Goal: Task Accomplishment & Management: Use online tool/utility

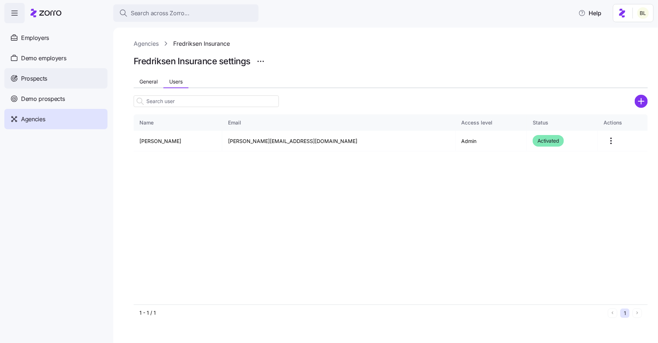
click at [57, 74] on div "Prospects" at bounding box center [55, 78] width 103 height 20
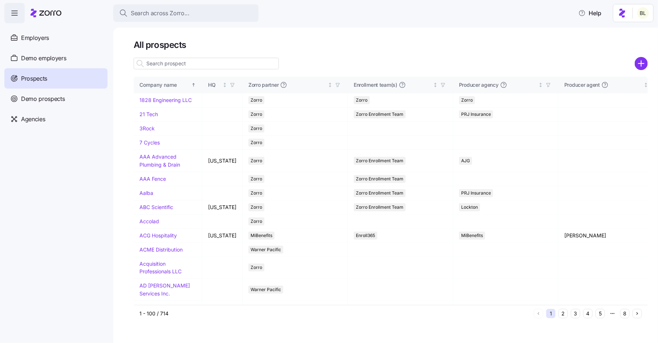
click at [183, 62] on input at bounding box center [206, 64] width 145 height 12
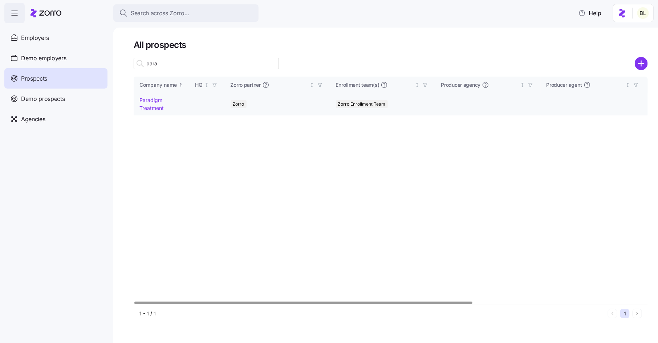
type input "para"
click at [154, 101] on link "Paradigm Treatment" at bounding box center [151, 104] width 24 height 14
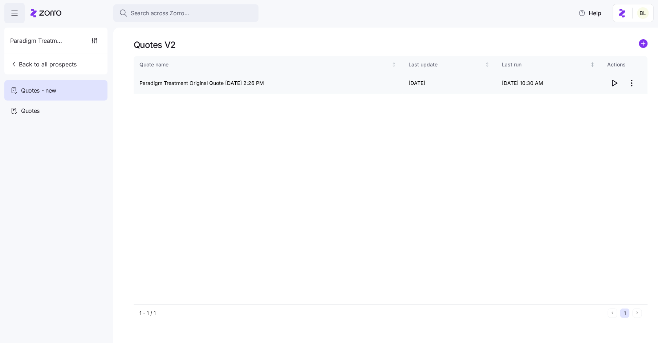
click at [635, 80] on html "Search across Zorro... Help Paradigm Treatment Back to all prospects Quotes - n…" at bounding box center [329, 169] width 658 height 339
click at [620, 104] on div "Edit quote" at bounding box center [603, 101] width 67 height 12
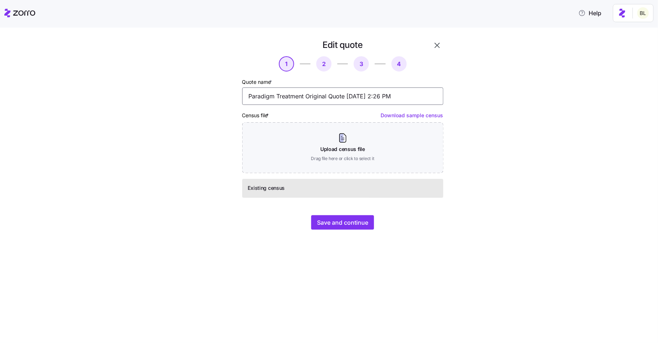
click at [285, 97] on input "Paradigm Treatment Original Quote 09/20/2025 2:26 PM" at bounding box center [342, 95] width 201 height 17
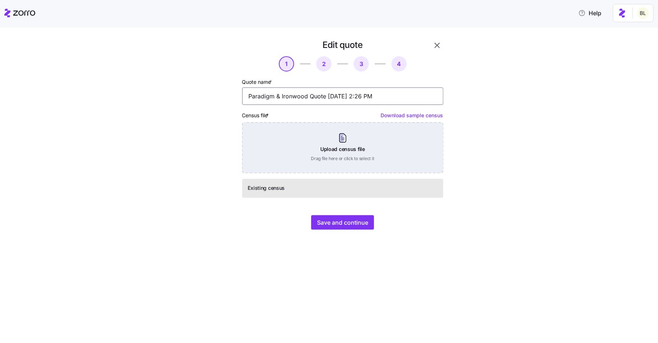
type input "Paradigm & Ironwood Quote 09/20/2025 2:26 PM"
click at [348, 142] on div "Upload census file Drag file here or click to select it" at bounding box center [342, 147] width 201 height 51
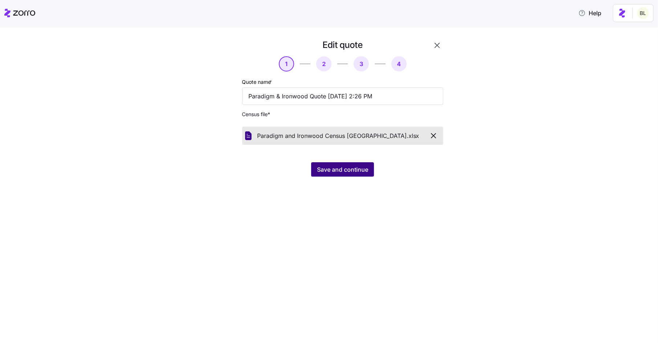
click at [333, 166] on span "Save and continue" at bounding box center [342, 169] width 51 height 9
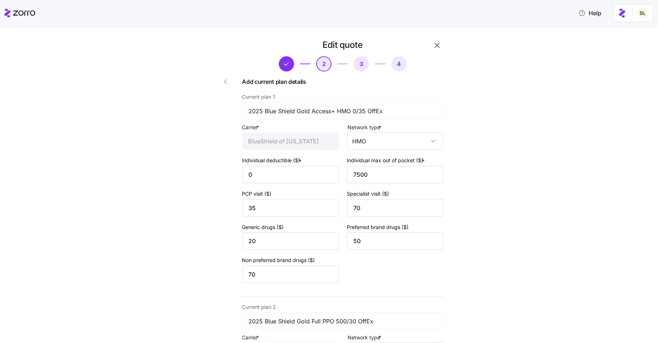
type input "California Blue"
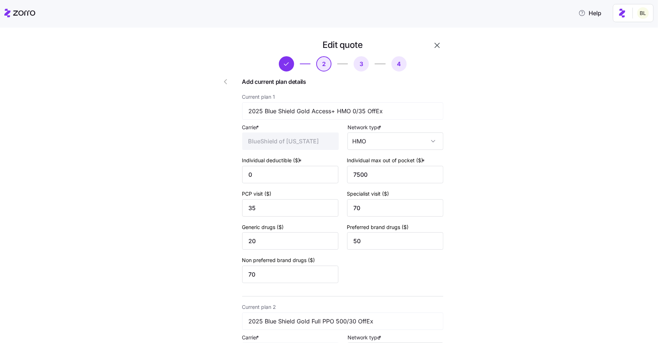
type input "California Blue"
click at [299, 142] on input "California Blue" at bounding box center [290, 141] width 97 height 17
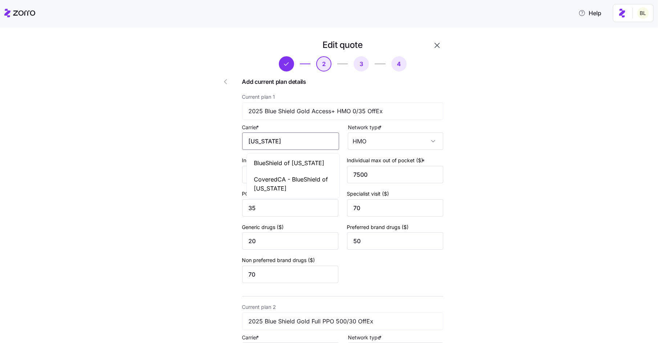
click at [296, 163] on span "BlueShield of California" at bounding box center [289, 163] width 70 height 9
drag, startPoint x: 319, startPoint y: 142, endPoint x: 223, endPoint y: 136, distance: 97.1
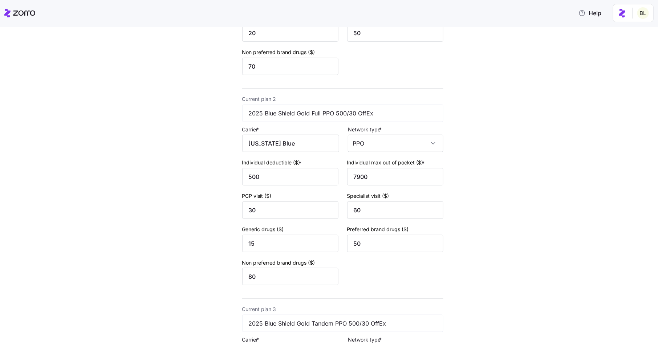
scroll to position [216, 0]
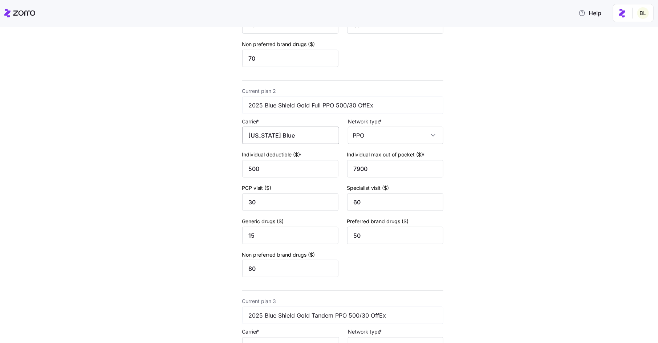
type input "BlueShield of California"
drag, startPoint x: 302, startPoint y: 139, endPoint x: 233, endPoint y: 133, distance: 69.2
paste input "BlueShield of California"
click at [282, 158] on span "BlueShield of California" at bounding box center [289, 158] width 70 height 9
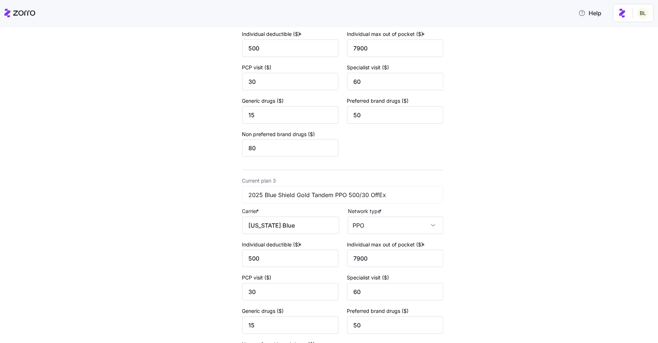
scroll to position [422, 0]
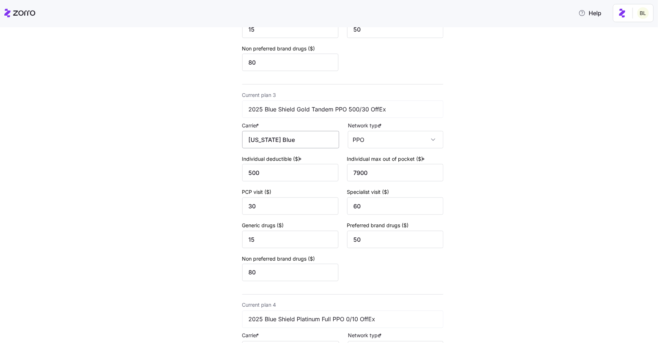
type input "BlueShield of California"
drag, startPoint x: 300, startPoint y: 144, endPoint x: 237, endPoint y: 142, distance: 62.5
paste input "BlueShield of California"
click at [278, 162] on span "BlueShield of California" at bounding box center [289, 163] width 70 height 9
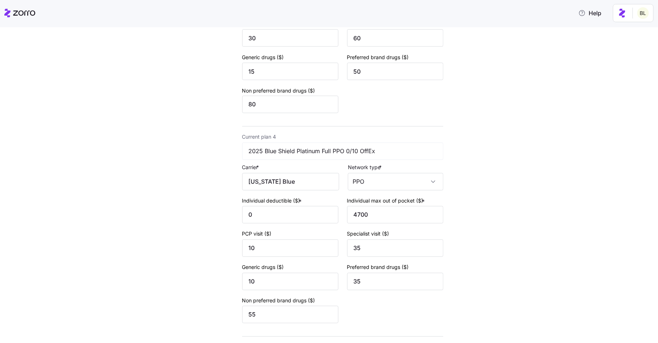
scroll to position [603, 0]
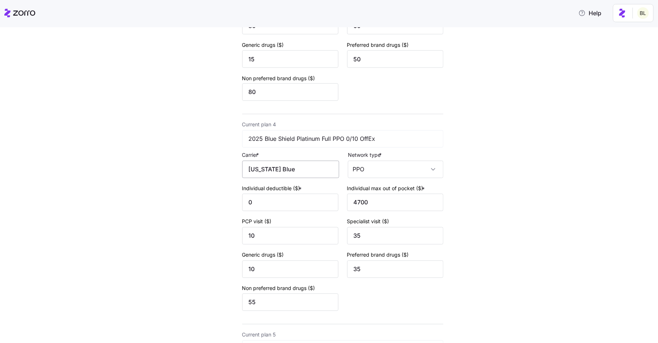
type input "BlueShield of California"
drag, startPoint x: 298, startPoint y: 171, endPoint x: 236, endPoint y: 166, distance: 62.3
paste input "BlueShield of California"
click at [278, 192] on span "BlueShield of California" at bounding box center [289, 194] width 70 height 9
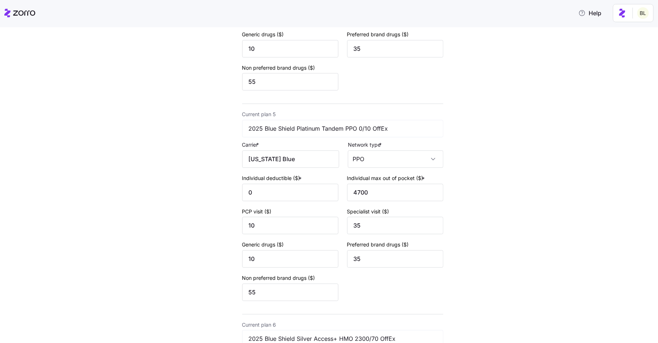
scroll to position [841, 0]
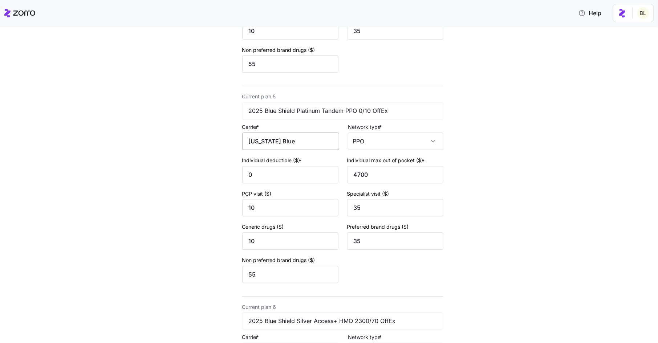
type input "BlueShield of California"
drag, startPoint x: 278, startPoint y: 146, endPoint x: 227, endPoint y: 140, distance: 51.9
paste input "BlueShield of California"
click at [281, 167] on span "BlueShield of California" at bounding box center [289, 166] width 70 height 9
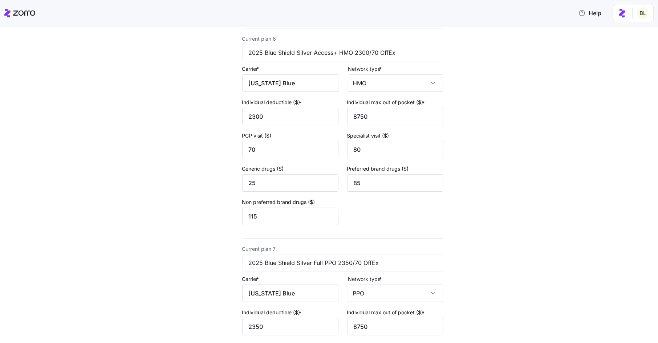
scroll to position [1128, 0]
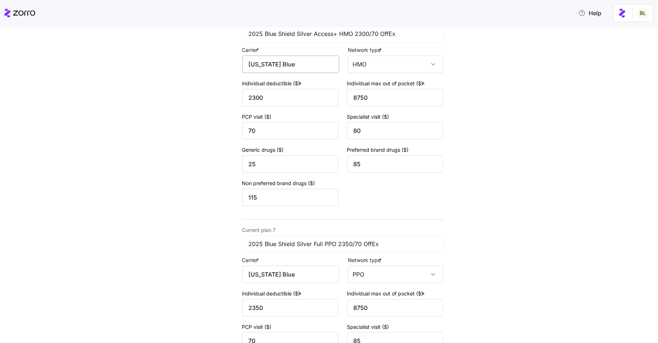
type input "BlueShield of California"
drag, startPoint x: 293, startPoint y: 69, endPoint x: 244, endPoint y: 69, distance: 49.7
click at [244, 69] on div "Add current plan details Current plan 1 2025 Blue Shield Gold Access+ HMO 0/35 …" at bounding box center [342, 106] width 201 height 2327
paste input "BlueShield of California"
click at [279, 91] on span "BlueShield of California" at bounding box center [289, 90] width 70 height 9
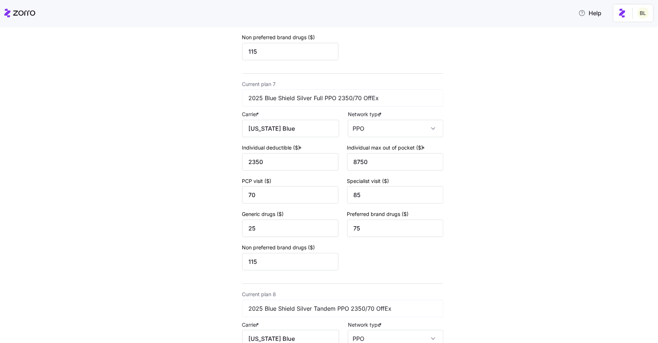
scroll to position [1291, 0]
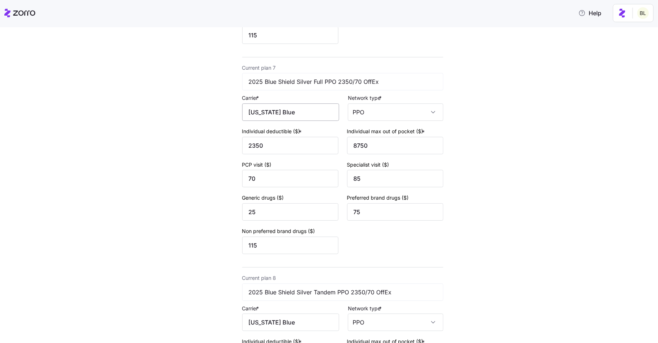
type input "BlueShield of California"
drag, startPoint x: 298, startPoint y: 121, endPoint x: 232, endPoint y: 114, distance: 65.7
paste input "BlueShield of California"
click at [279, 140] on span "BlueShield of California" at bounding box center [289, 139] width 70 height 9
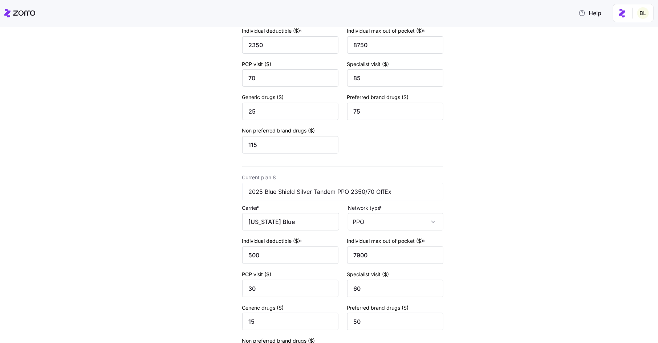
scroll to position [1443, 0]
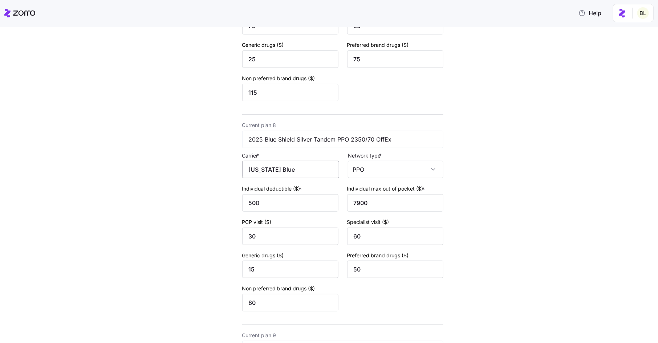
type input "BlueShield of California"
drag, startPoint x: 295, startPoint y: 179, endPoint x: 240, endPoint y: 174, distance: 55.4
paste input "BlueShield of California"
click at [280, 197] on span "BlueShield of California" at bounding box center [289, 197] width 70 height 9
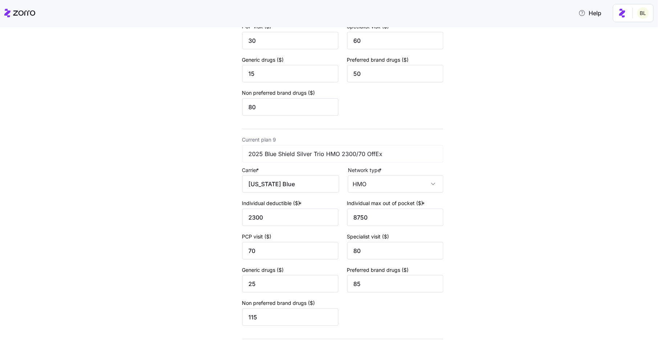
scroll to position [1640, 0]
type input "BlueShield of California"
drag, startPoint x: 298, startPoint y: 190, endPoint x: 248, endPoint y: 186, distance: 50.6
click at [248, 186] on input "California Blue" at bounding box center [290, 182] width 97 height 17
paste input "BlueShield of California"
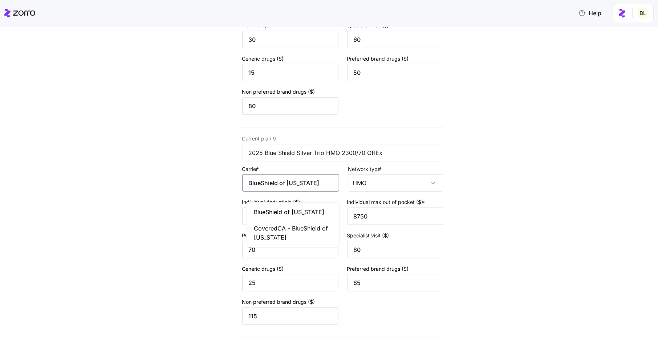
click at [279, 212] on span "BlueShield of California" at bounding box center [289, 212] width 70 height 9
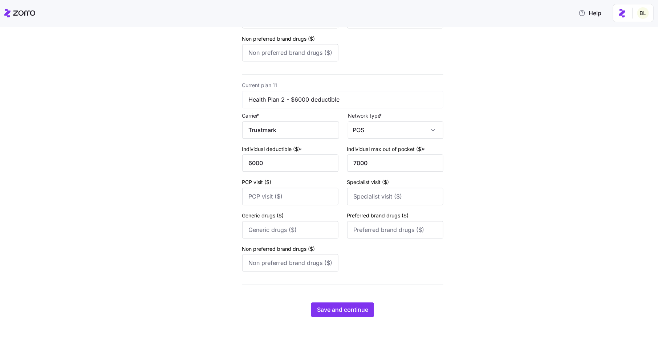
scroll to position [2124, 0]
type input "BlueShield of California"
click at [336, 309] on span "Save and continue" at bounding box center [342, 309] width 51 height 9
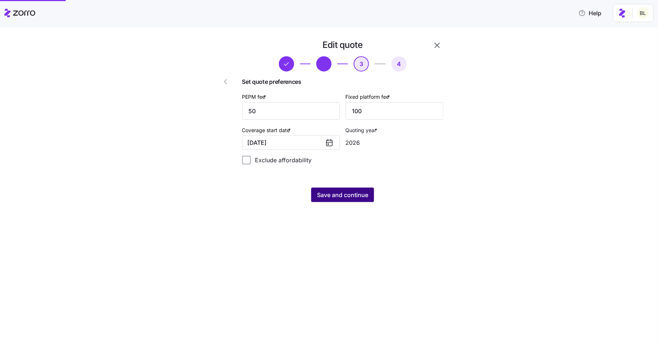
scroll to position [0, 0]
click at [338, 195] on span "Save and continue" at bounding box center [342, 195] width 51 height 9
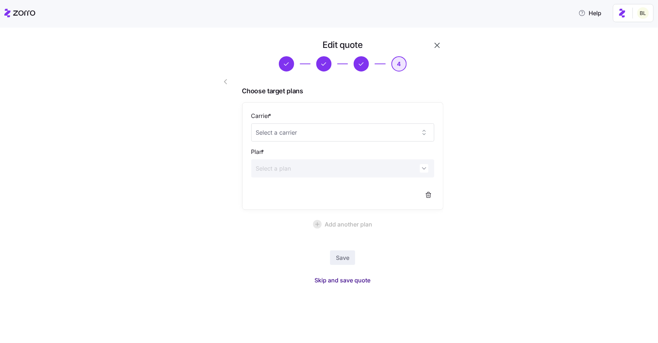
click at [342, 281] on span "Skip and save quote" at bounding box center [343, 280] width 56 height 9
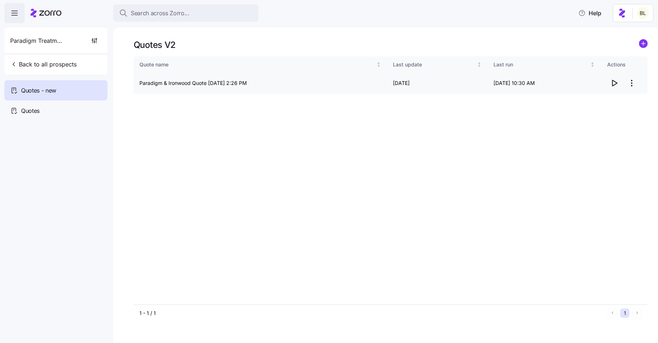
click at [614, 80] on icon "button" at bounding box center [614, 83] width 9 height 9
click at [644, 45] on circle "add icon" at bounding box center [643, 44] width 8 height 8
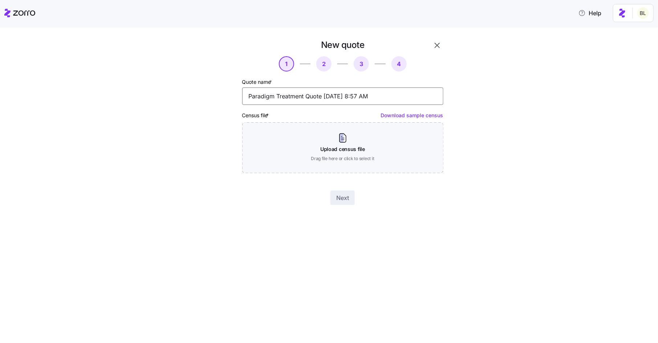
click at [289, 101] on input "Paradigm Treatment Quote 09/25/2025 8:57 AM" at bounding box center [342, 95] width 201 height 17
click at [288, 96] on input "Paradigm Treatment Quote 09/25/2025 8:57 AM" at bounding box center [342, 95] width 201 height 17
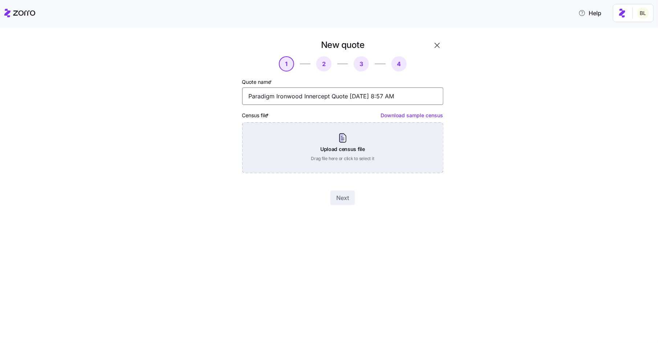
type input "Paradigm Ironwood Innercept Quote 09/25/2025 8:57 AM"
click at [350, 139] on div "Upload census file Drag file here or click to select it" at bounding box center [342, 147] width 201 height 51
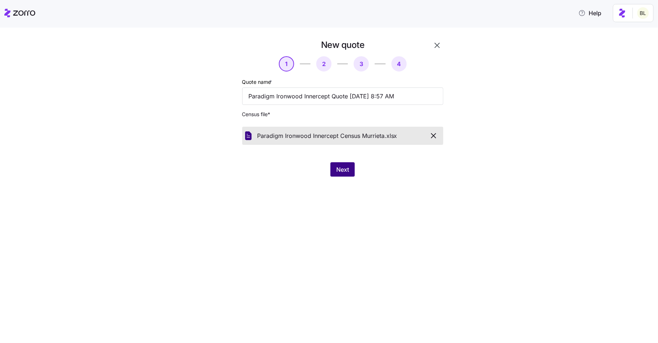
click at [345, 167] on span "Next" at bounding box center [342, 169] width 13 height 9
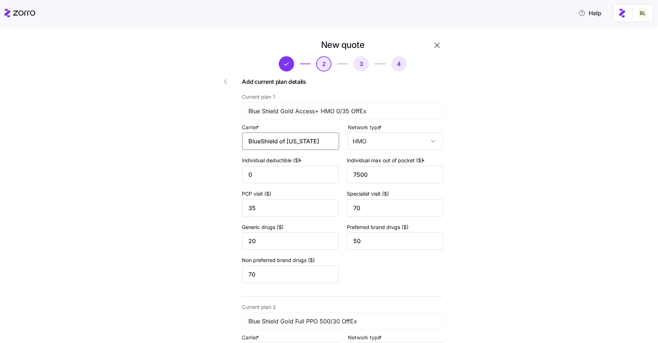
click at [327, 146] on input "BlueShield of California" at bounding box center [290, 141] width 97 height 17
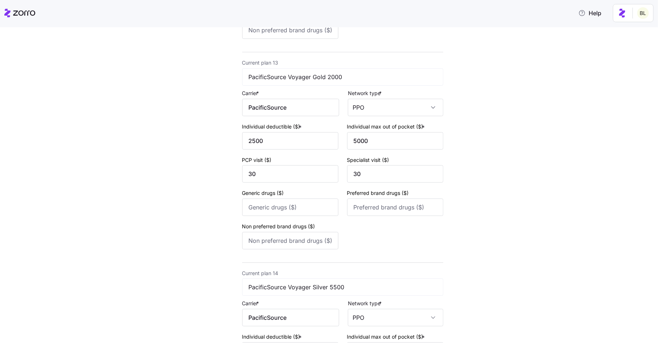
scroll to position [2551, 0]
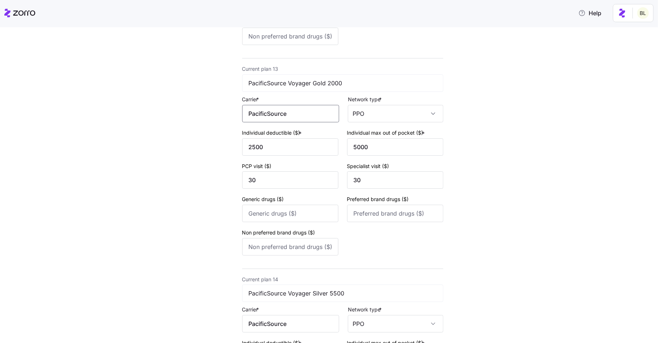
click at [305, 122] on input "PacificSource" at bounding box center [290, 113] width 97 height 17
click at [305, 146] on span "PacificSource Health Plans" at bounding box center [290, 146] width 73 height 9
type input "PacificSource Health Plans"
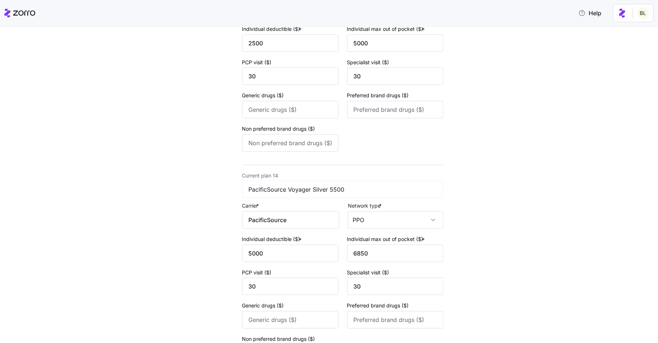
scroll to position [2726, 0]
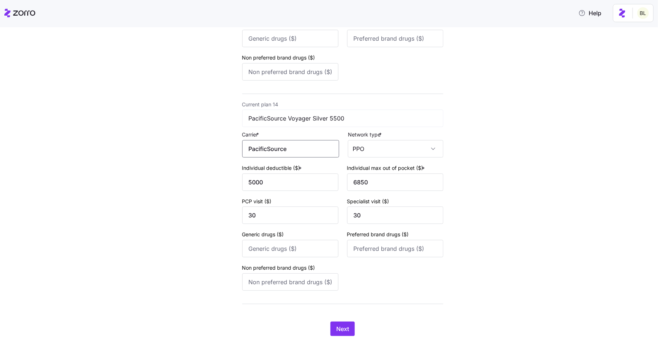
click at [303, 158] on input "PacificSource" at bounding box center [290, 148] width 97 height 17
click at [305, 184] on span "PacificSource Health Plans" at bounding box center [290, 182] width 73 height 9
type input "PacificSource Health Plans"
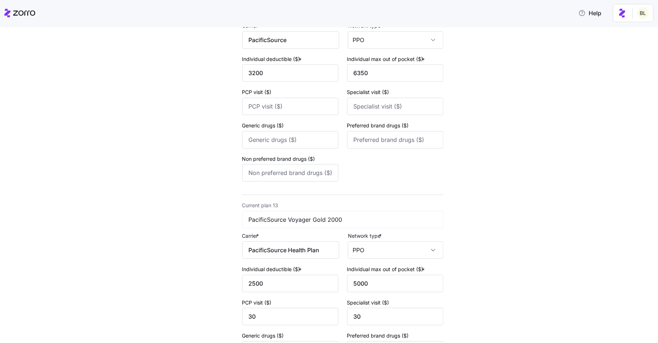
scroll to position [2393, 0]
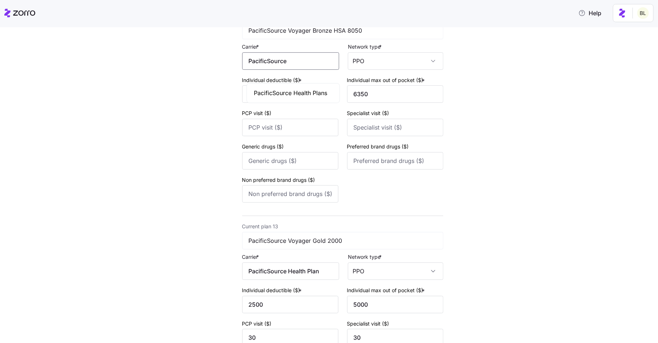
click at [305, 70] on input "PacificSource" at bounding box center [290, 60] width 97 height 17
click at [309, 93] on span "PacificSource Health Plans" at bounding box center [290, 93] width 73 height 9
type input "PacificSource Health Plans"
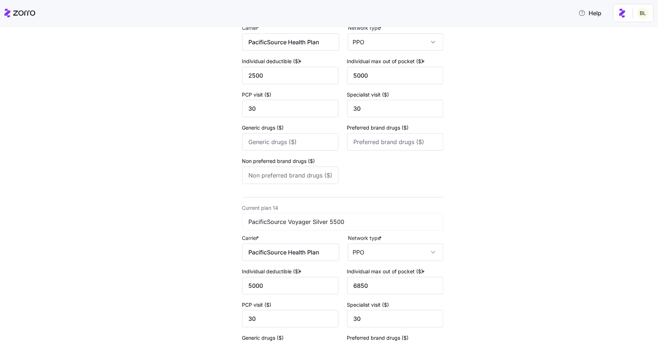
scroll to position [2758, 0]
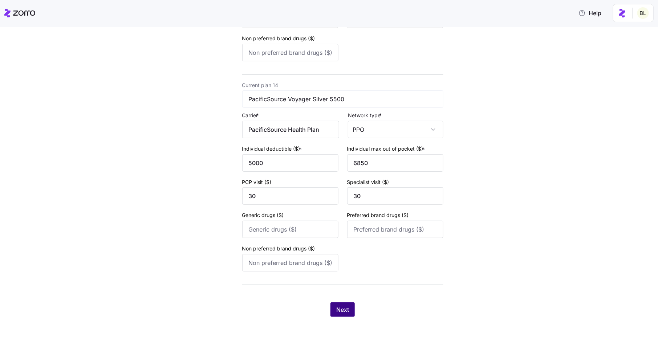
click at [348, 311] on span "Next" at bounding box center [342, 309] width 13 height 9
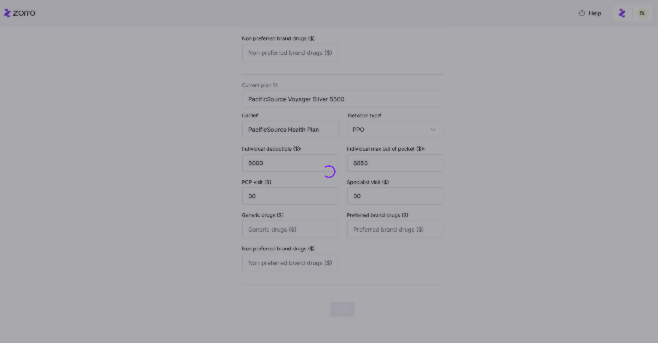
scroll to position [0, 0]
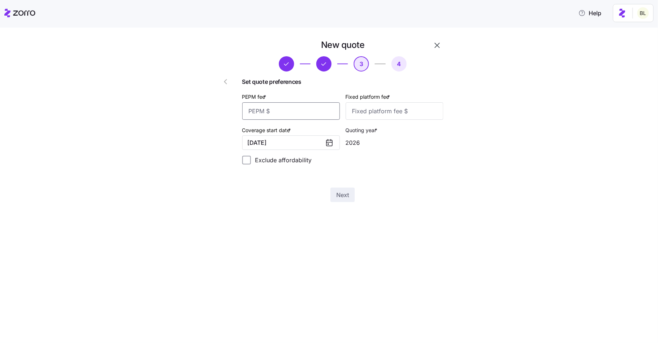
click at [313, 111] on input "PEPM fee *" at bounding box center [291, 110] width 98 height 17
type input "50"
type input "100"
click at [344, 200] on button "Next" at bounding box center [342, 195] width 24 height 15
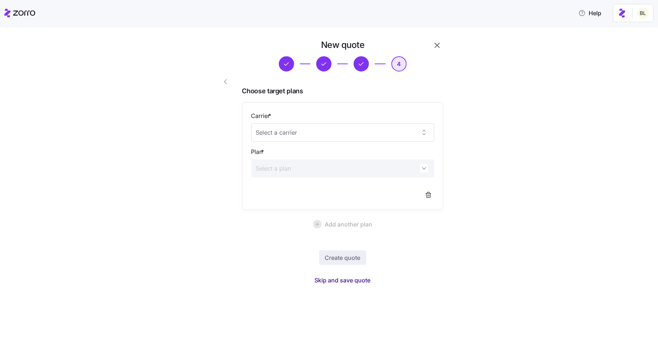
click at [348, 278] on span "Skip and save quote" at bounding box center [343, 280] width 56 height 9
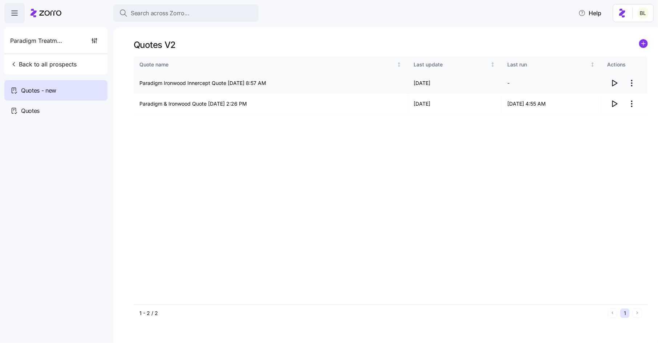
click at [616, 81] on icon "button" at bounding box center [614, 83] width 9 height 9
click at [614, 105] on icon "button" at bounding box center [614, 103] width 9 height 9
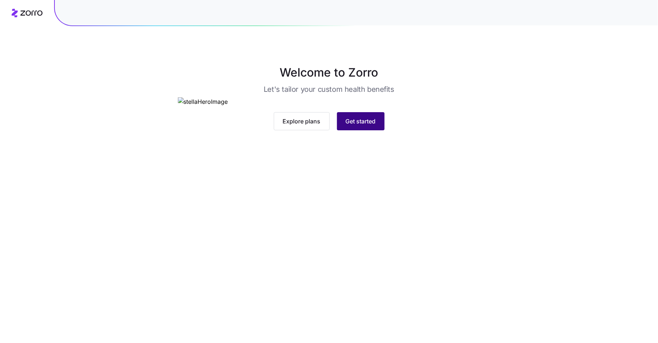
click at [358, 126] on span "Get started" at bounding box center [361, 121] width 30 height 9
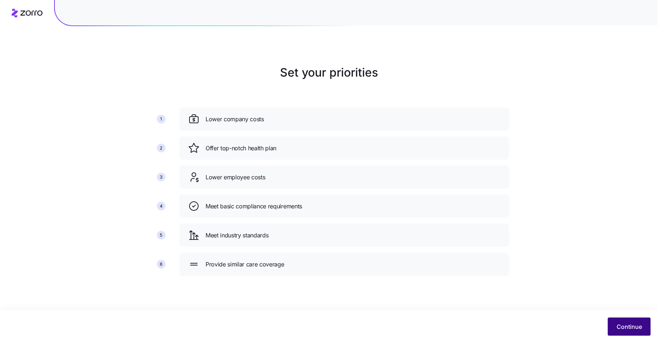
click at [628, 324] on span "Continue" at bounding box center [628, 326] width 25 height 9
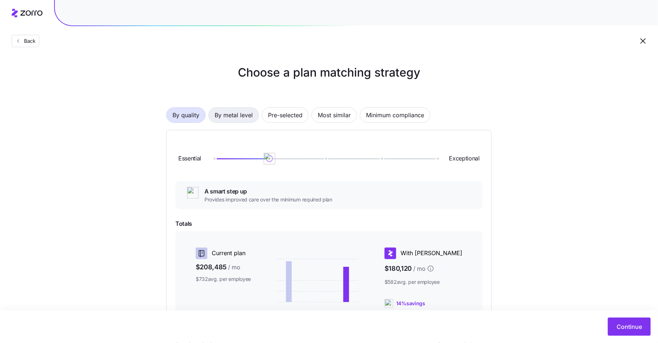
click at [229, 114] on span "By metal level" at bounding box center [234, 115] width 38 height 15
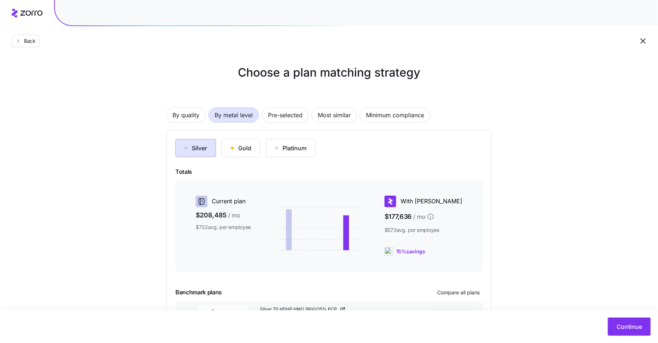
click at [198, 146] on div "Silver" at bounding box center [195, 148] width 23 height 9
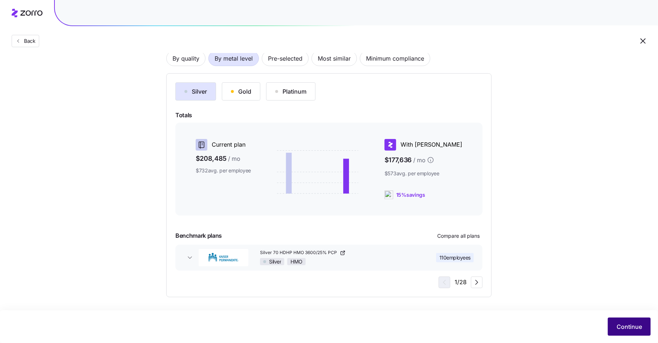
click at [619, 323] on span "Continue" at bounding box center [628, 326] width 25 height 9
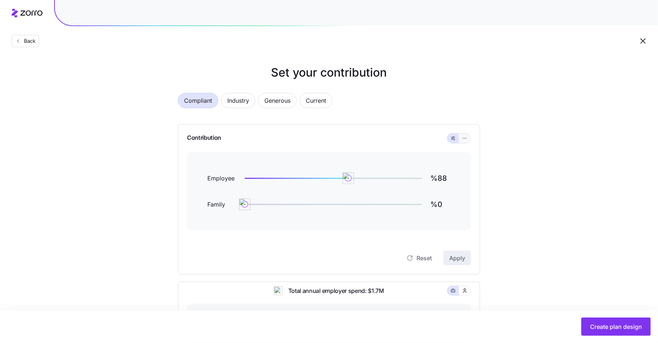
click at [465, 136] on icon "button" at bounding box center [464, 138] width 5 height 9
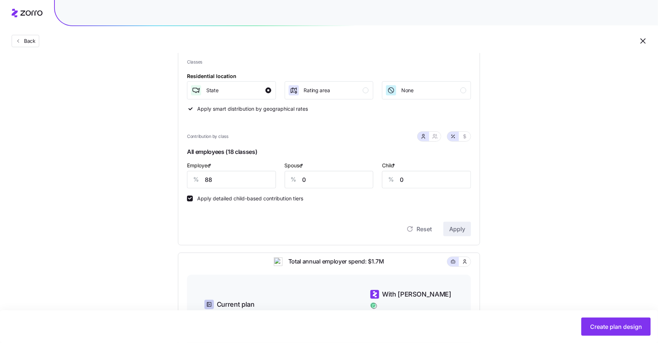
scroll to position [93, 0]
drag, startPoint x: 220, startPoint y: 182, endPoint x: 193, endPoint y: 179, distance: 26.7
click at [193, 179] on div "% 88" at bounding box center [231, 180] width 89 height 17
type input "60"
type input "50"
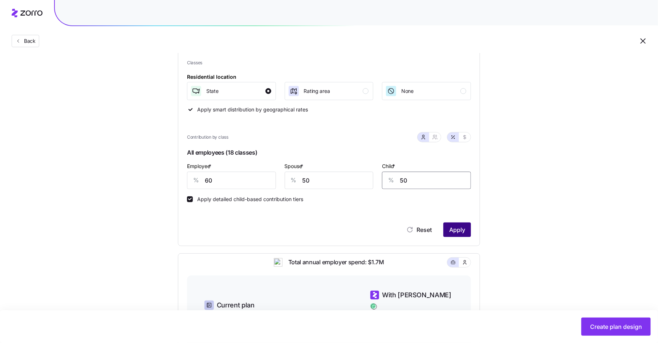
type input "50"
click at [461, 223] on button "Apply" at bounding box center [457, 230] width 28 height 15
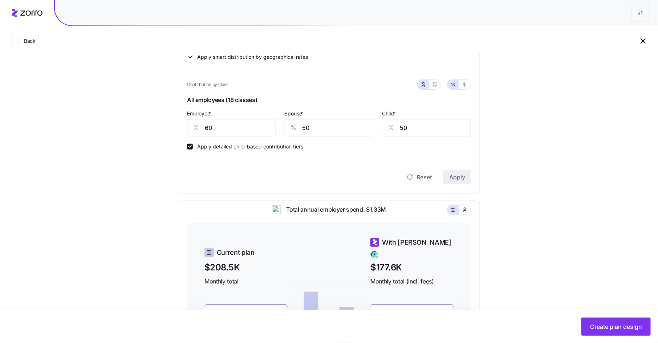
scroll to position [97, 0]
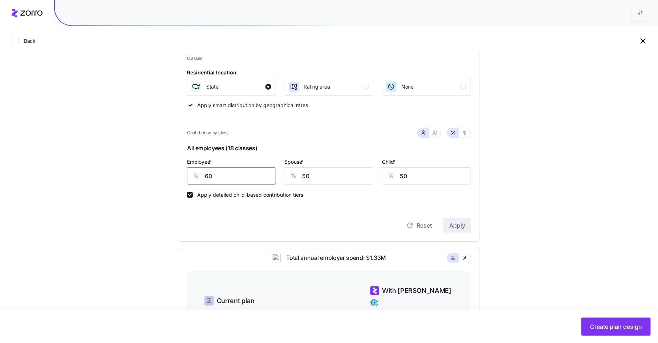
drag, startPoint x: 216, startPoint y: 178, endPoint x: 204, endPoint y: 176, distance: 12.1
click at [204, 176] on div "% 60" at bounding box center [231, 175] width 89 height 17
type input "50"
type input "40"
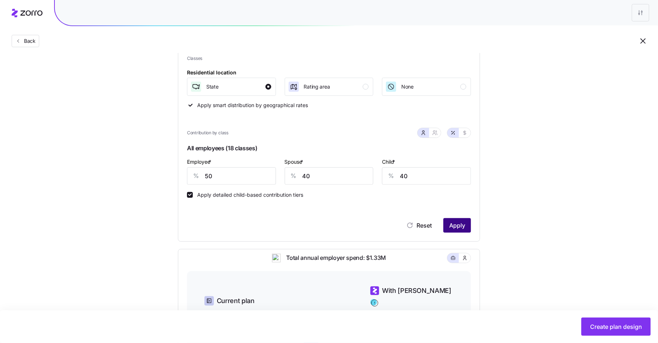
click at [458, 226] on span "Apply" at bounding box center [457, 225] width 16 height 9
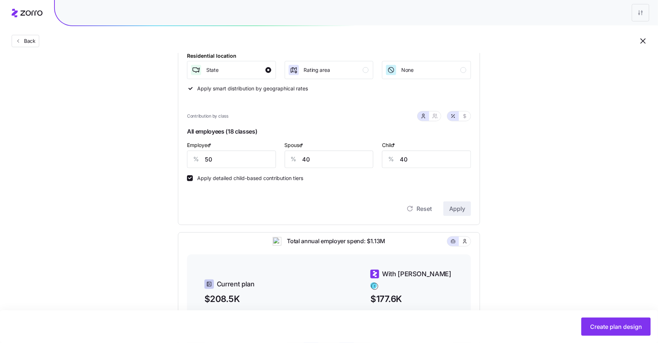
scroll to position [100, 0]
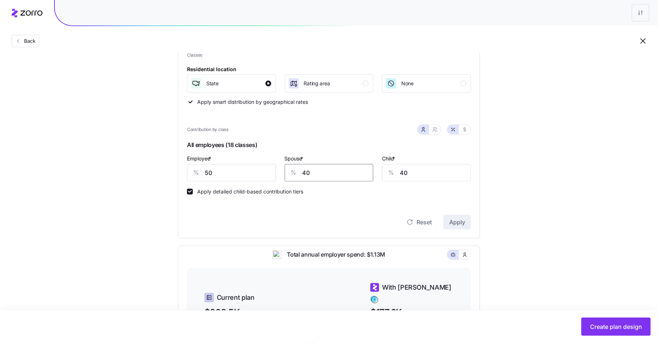
click at [325, 172] on input "40" at bounding box center [329, 172] width 89 height 17
type input "45"
click at [467, 221] on button "Apply" at bounding box center [457, 222] width 28 height 15
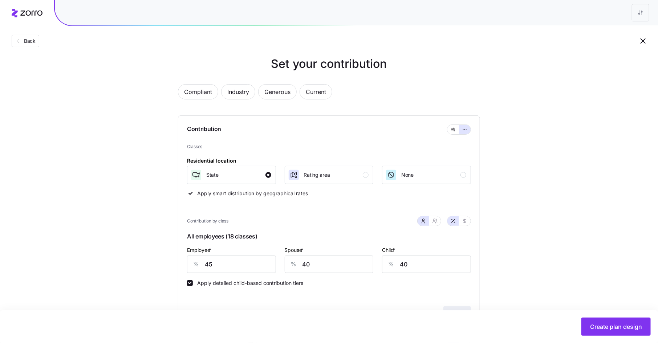
scroll to position [0, 0]
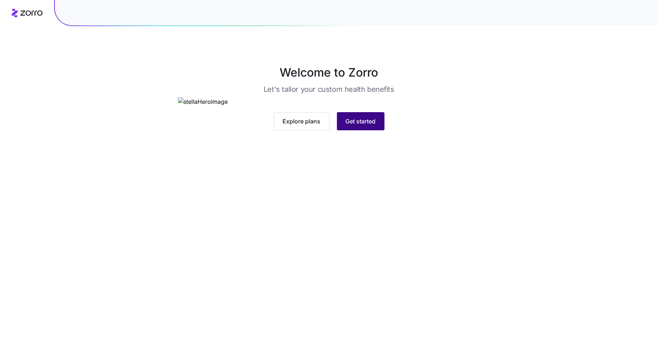
click at [360, 126] on span "Get started" at bounding box center [361, 121] width 30 height 9
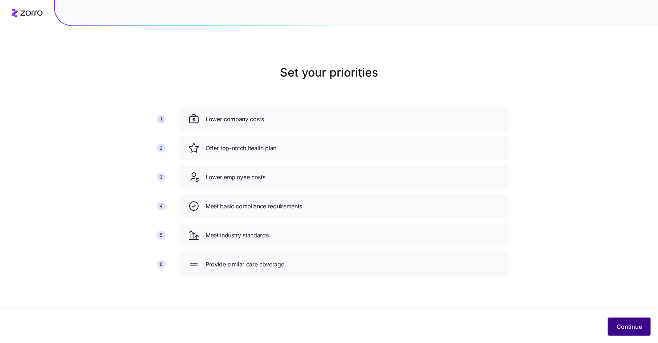
click at [629, 321] on button "Continue" at bounding box center [629, 327] width 43 height 18
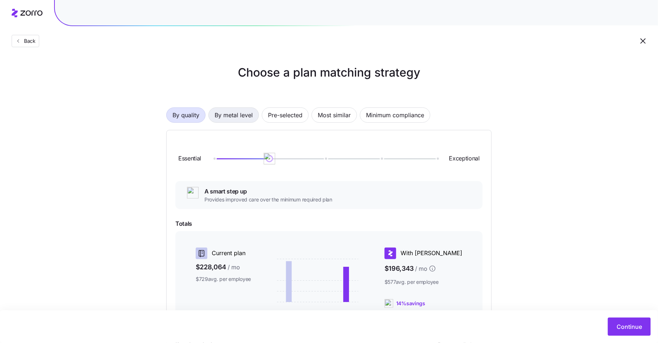
click at [236, 110] on span "By metal level" at bounding box center [234, 115] width 38 height 15
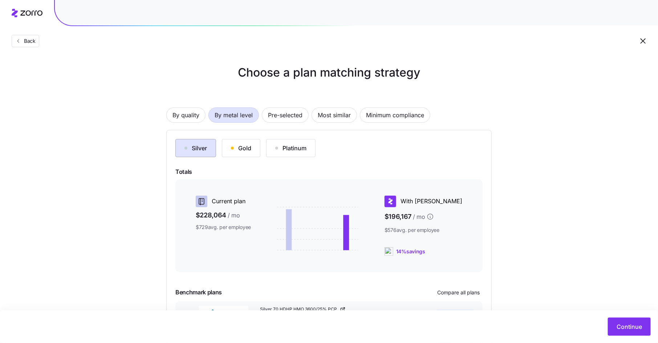
click at [200, 143] on button "Silver" at bounding box center [195, 148] width 41 height 18
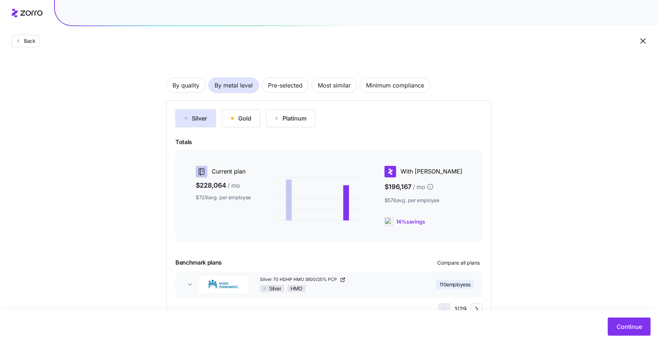
scroll to position [57, 0]
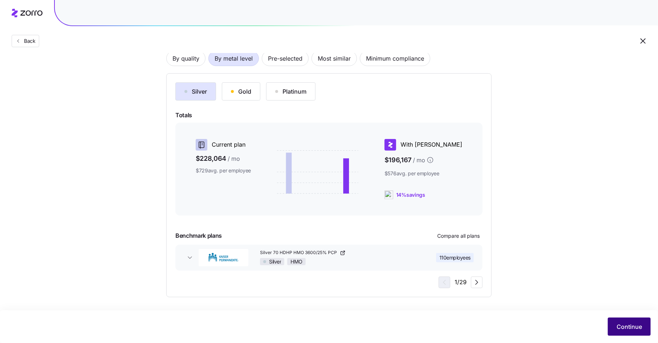
click at [637, 324] on span "Continue" at bounding box center [628, 326] width 25 height 9
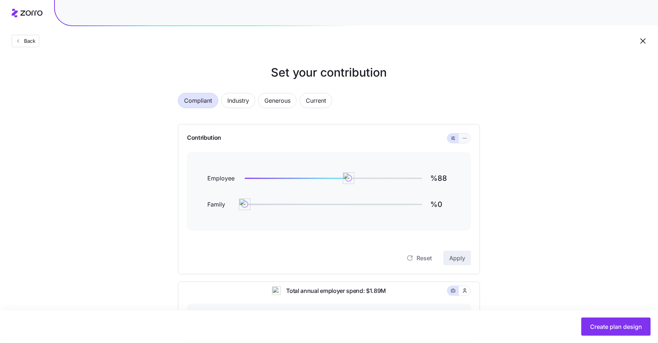
click at [464, 137] on icon "button" at bounding box center [464, 138] width 5 height 9
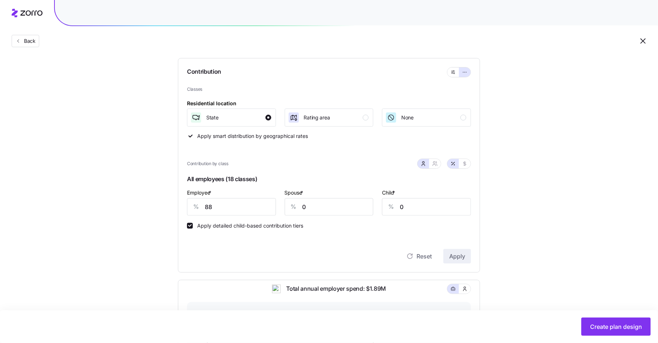
scroll to position [93, 0]
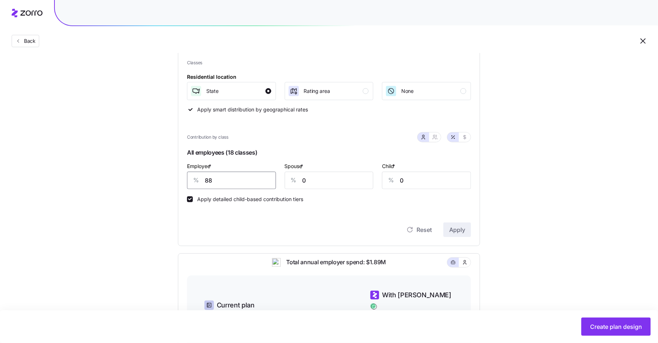
drag, startPoint x: 212, startPoint y: 182, endPoint x: 197, endPoint y: 182, distance: 14.9
click at [197, 182] on div "% 88" at bounding box center [231, 180] width 89 height 17
type input "45"
type input "40"
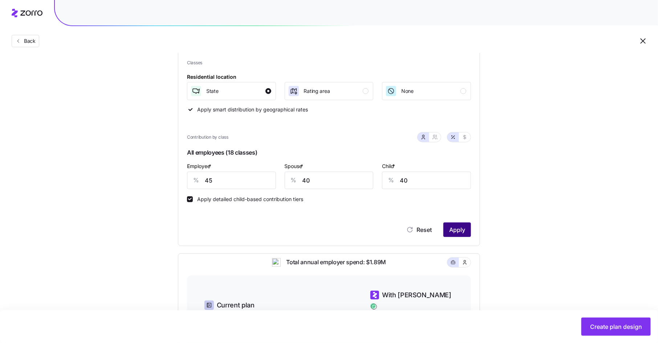
click at [447, 227] on button "Apply" at bounding box center [457, 230] width 28 height 15
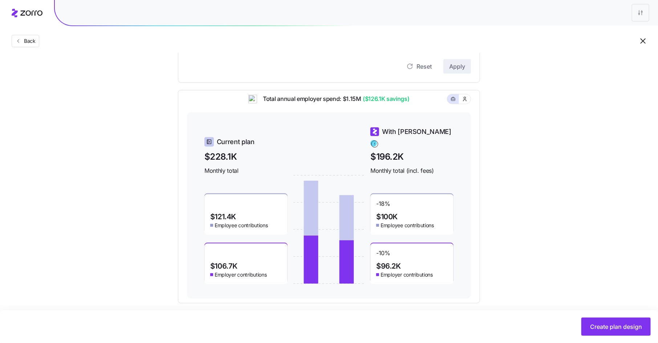
scroll to position [262, 0]
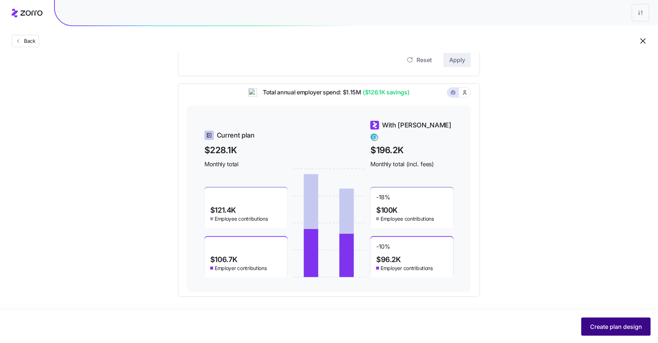
click at [615, 329] on span "Create plan design" at bounding box center [616, 326] width 52 height 9
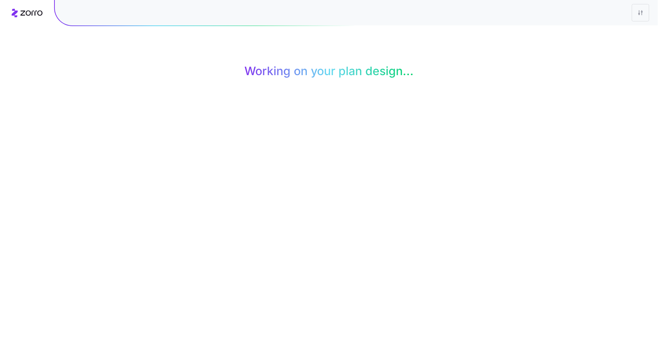
scroll to position [0, 0]
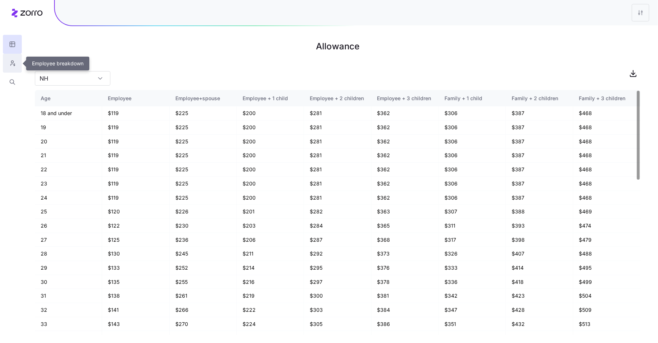
click at [19, 64] on button "button" at bounding box center [12, 63] width 19 height 19
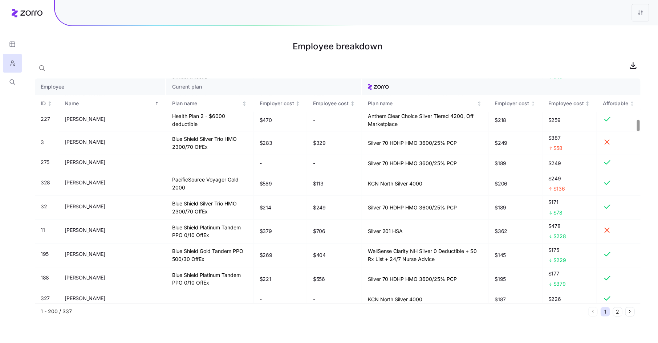
scroll to position [832, 0]
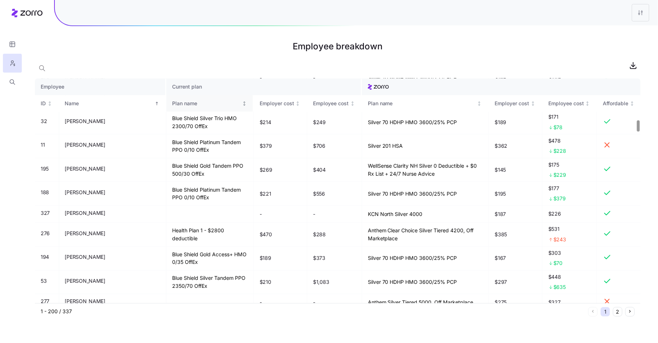
click at [172, 103] on div "Plan name" at bounding box center [206, 103] width 68 height 8
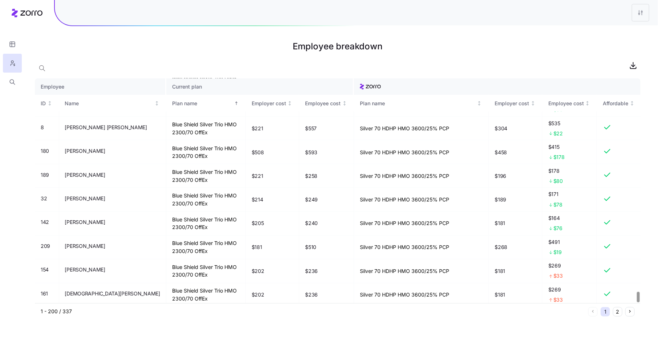
scroll to position [4544, 0]
click at [620, 313] on button "2" at bounding box center [617, 311] width 9 height 9
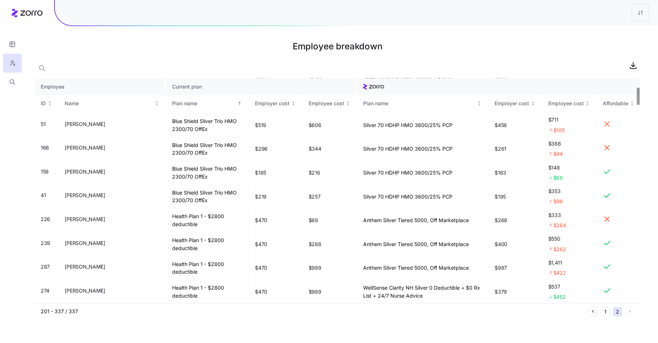
scroll to position [91, 0]
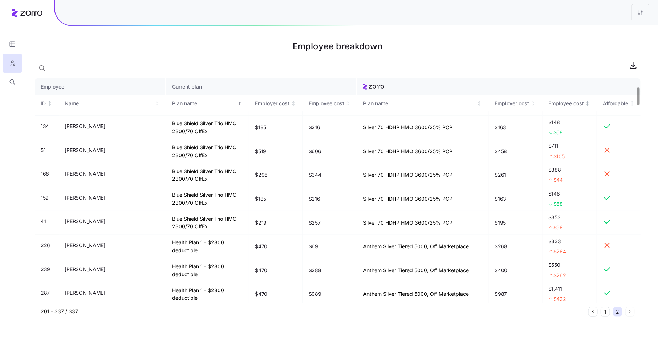
click at [637, 97] on div at bounding box center [638, 96] width 3 height 17
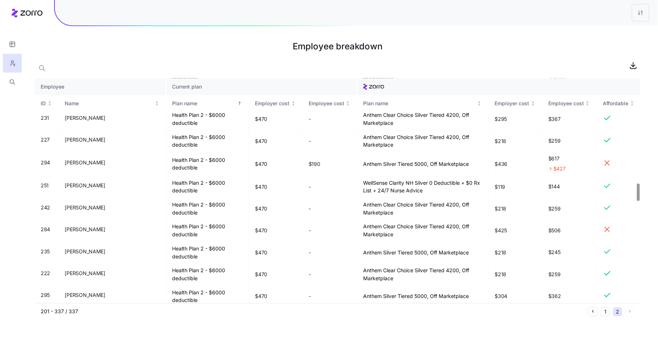
scroll to position [1350, 0]
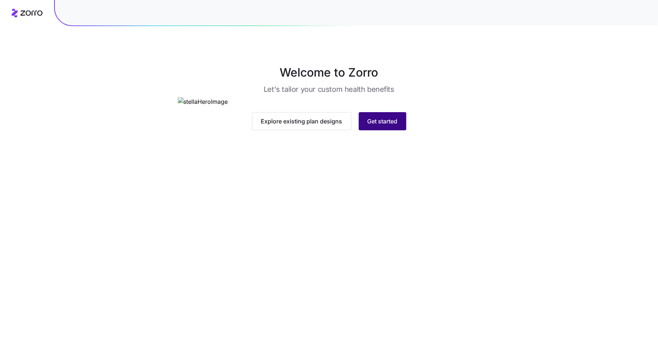
click at [387, 126] on span "Get started" at bounding box center [382, 121] width 30 height 9
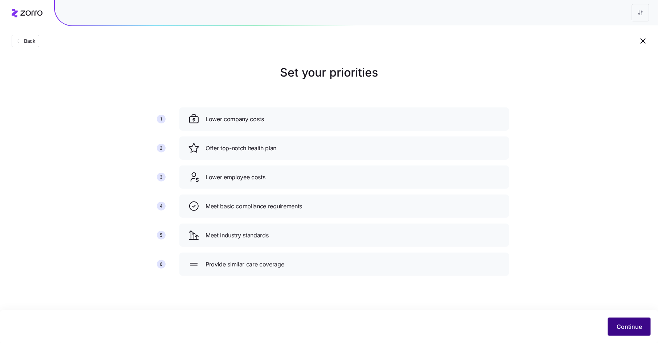
click at [625, 326] on span "Continue" at bounding box center [628, 326] width 25 height 9
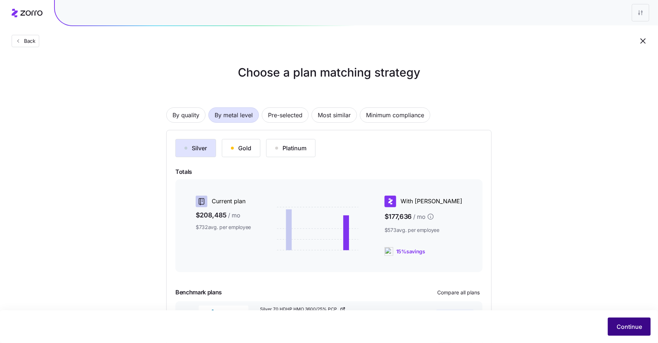
click at [631, 326] on span "Continue" at bounding box center [628, 326] width 25 height 9
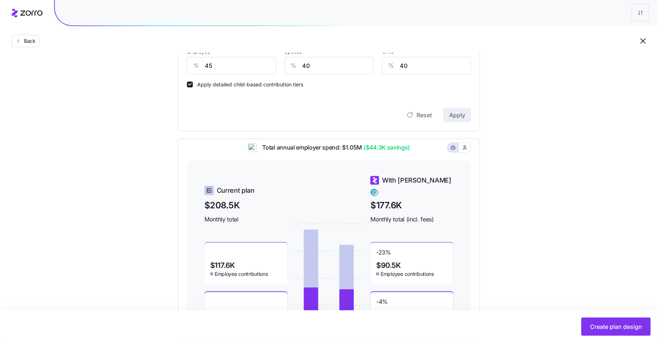
scroll to position [243, 0]
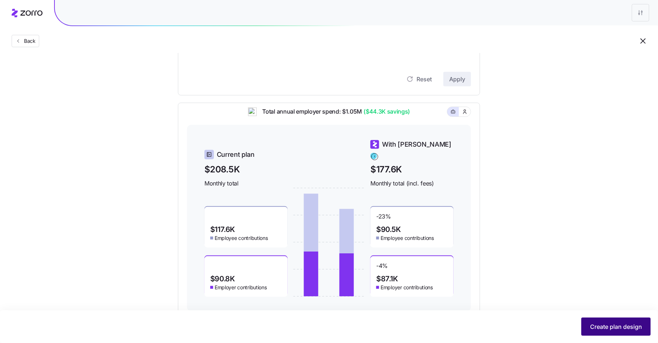
click at [615, 325] on span "Create plan design" at bounding box center [616, 326] width 52 height 9
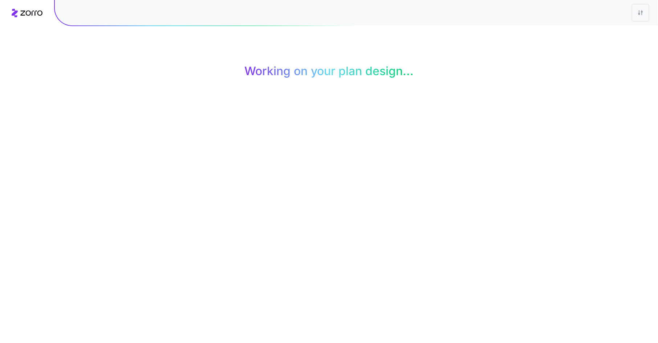
scroll to position [0, 0]
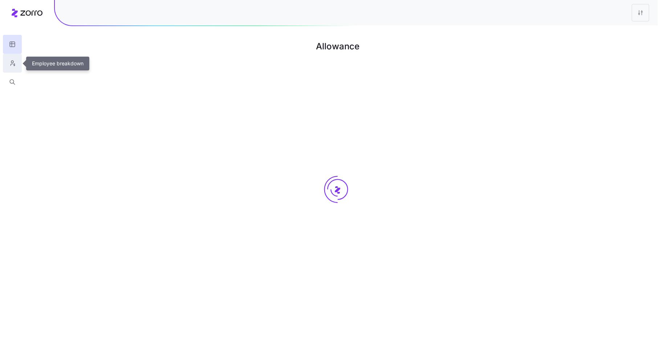
click at [15, 60] on icon "button" at bounding box center [12, 63] width 7 height 7
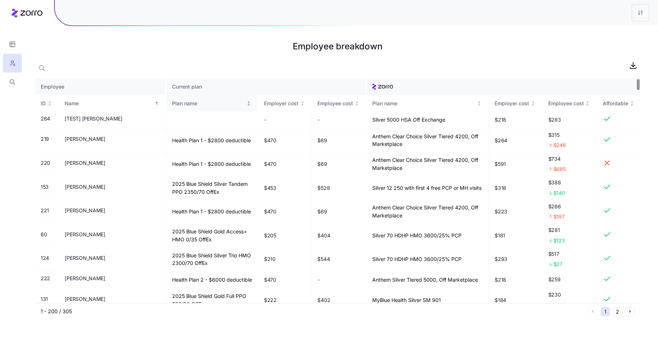
click at [172, 104] on div "Plan name" at bounding box center [208, 103] width 73 height 8
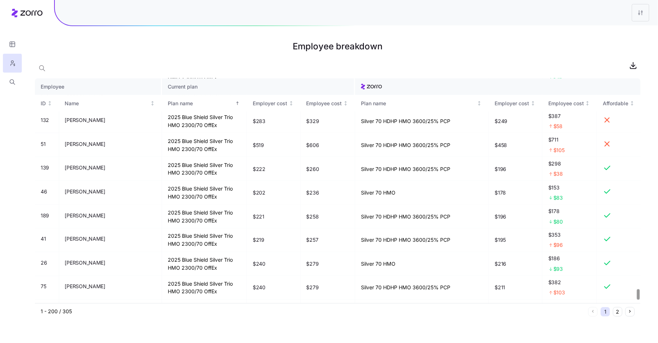
scroll to position [4544, 0]
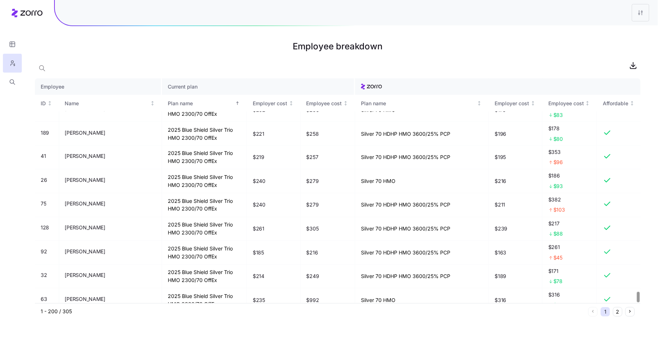
click at [620, 313] on button "2" at bounding box center [617, 311] width 9 height 9
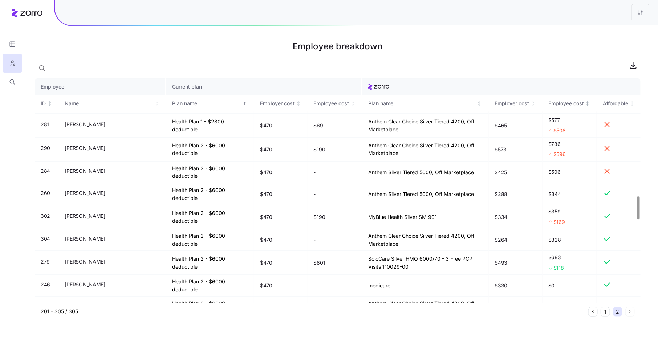
scroll to position [1174, 0]
